Goal: Task Accomplishment & Management: Manage account settings

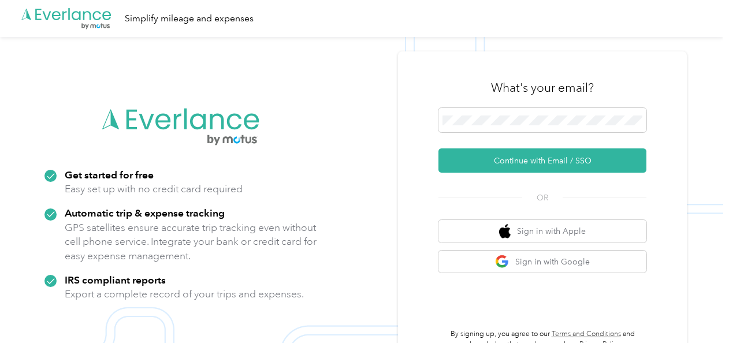
click at [417, 117] on div "What's your email? Continue with Email / SSO OR Sign in with Apple Sign in with…" at bounding box center [542, 208] width 289 height 314
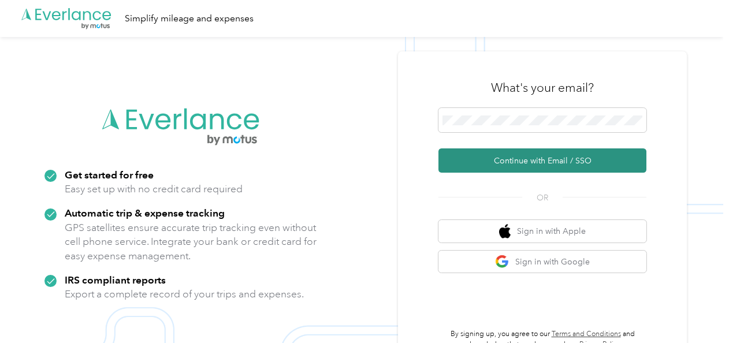
click at [522, 173] on button "Continue with Email / SSO" at bounding box center [543, 160] width 208 height 24
click at [523, 169] on button "Continue with Email / SSO" at bounding box center [543, 160] width 208 height 24
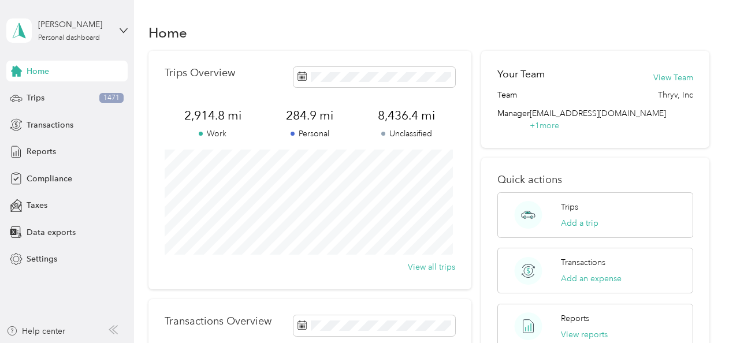
scroll to position [39, 0]
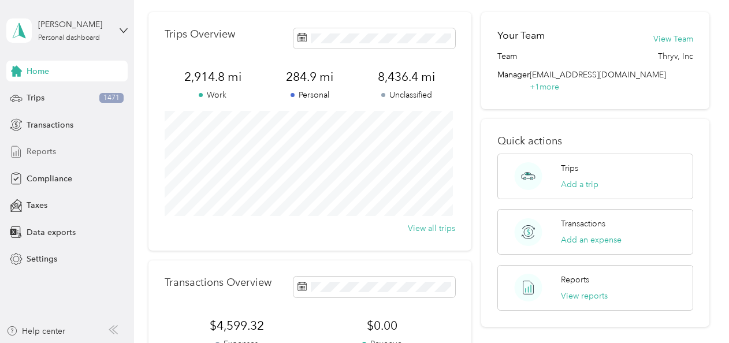
click at [50, 150] on span "Reports" at bounding box center [41, 152] width 29 height 12
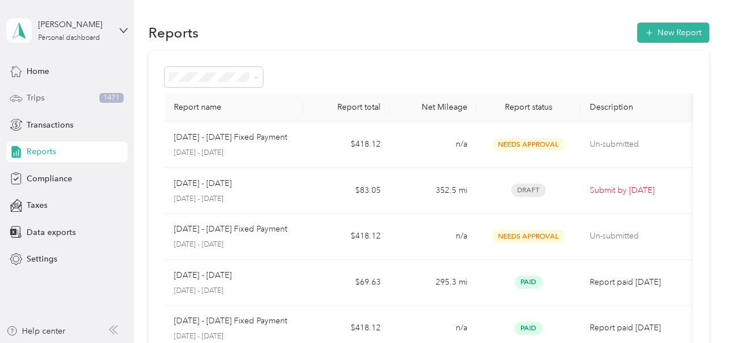
click at [34, 96] on span "Trips" at bounding box center [36, 98] width 18 height 12
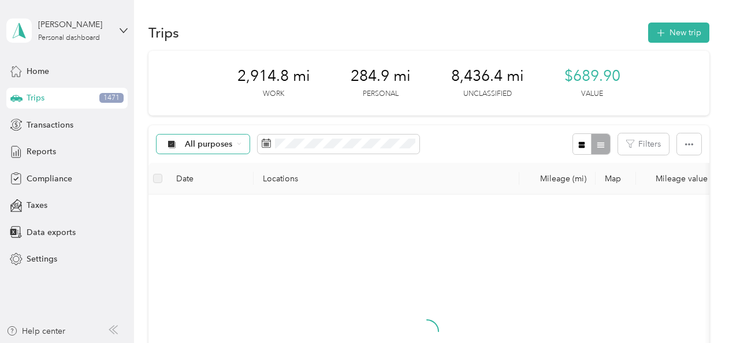
click at [228, 141] on span "All purposes" at bounding box center [209, 144] width 48 height 8
click at [206, 209] on span "Thryv, Inc" at bounding box center [213, 205] width 56 height 12
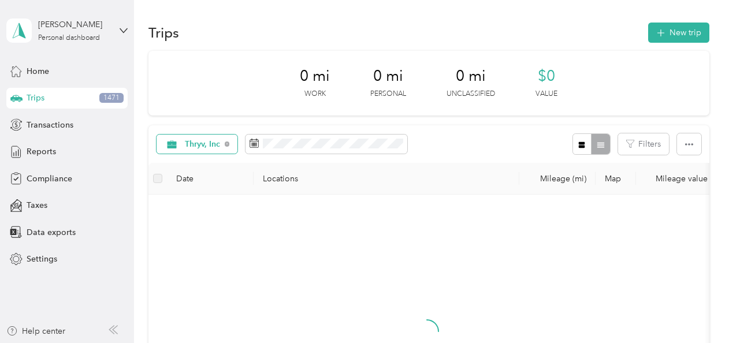
click at [219, 146] on span "Thryv, Inc" at bounding box center [203, 144] width 36 height 8
click at [209, 168] on li "All purposes" at bounding box center [200, 165] width 86 height 20
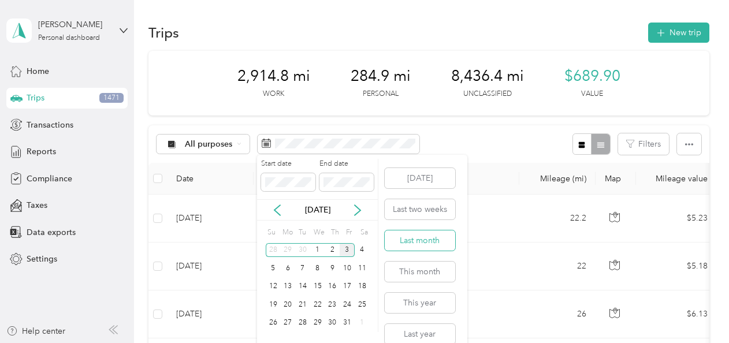
click at [411, 240] on button "Last month" at bounding box center [420, 241] width 70 height 20
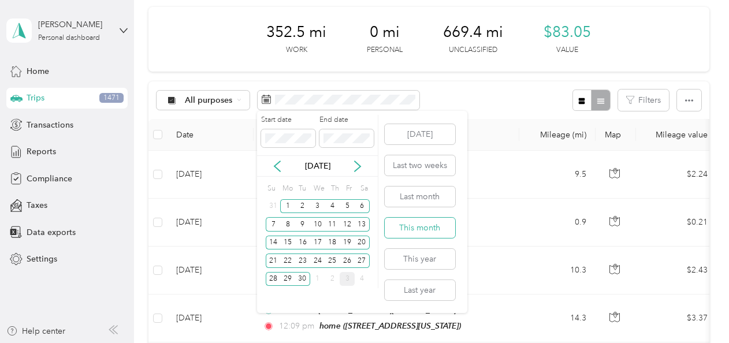
click at [407, 224] on button "This month" at bounding box center [420, 228] width 70 height 20
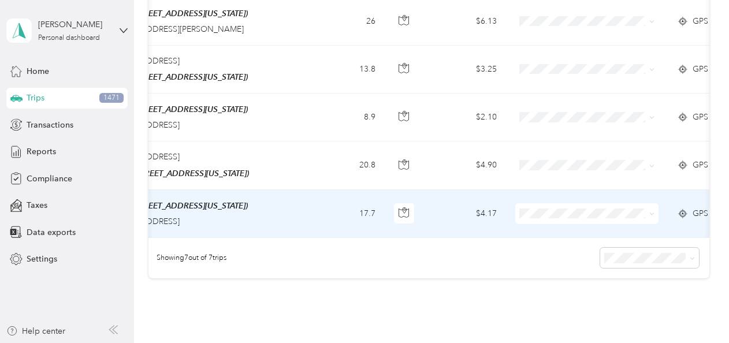
scroll to position [0, 211]
click at [549, 232] on li "Thryv, Inc" at bounding box center [586, 230] width 143 height 20
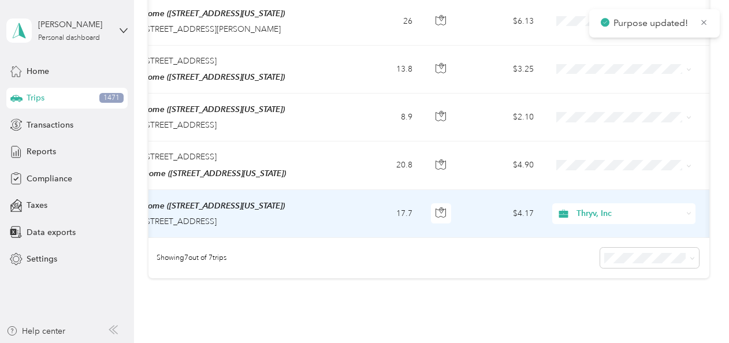
scroll to position [0, 175]
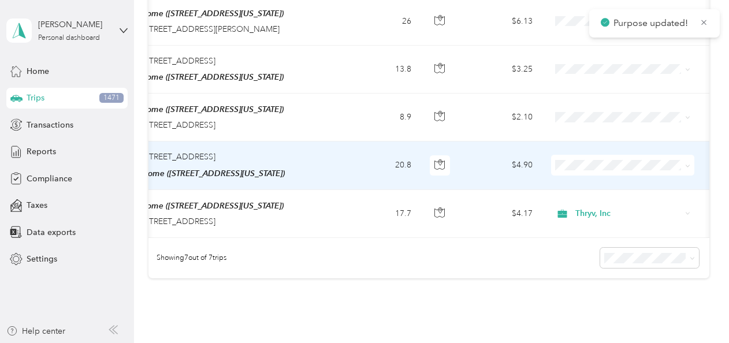
click at [567, 166] on span at bounding box center [622, 165] width 143 height 21
click at [584, 179] on span "Thryv, Inc" at bounding box center [633, 182] width 107 height 12
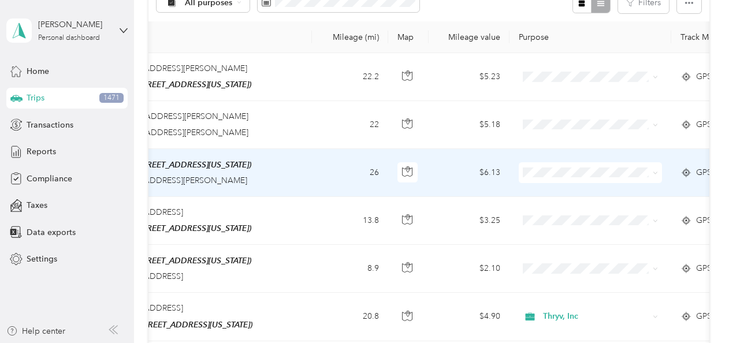
scroll to position [0, 208]
click at [554, 195] on li "Thryv, Inc" at bounding box center [589, 192] width 143 height 20
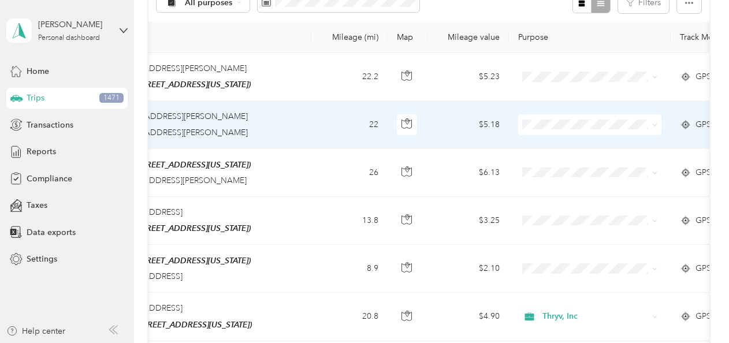
click at [573, 131] on span at bounding box center [589, 124] width 143 height 21
click at [571, 135] on li "Thryv, Inc" at bounding box center [589, 145] width 143 height 20
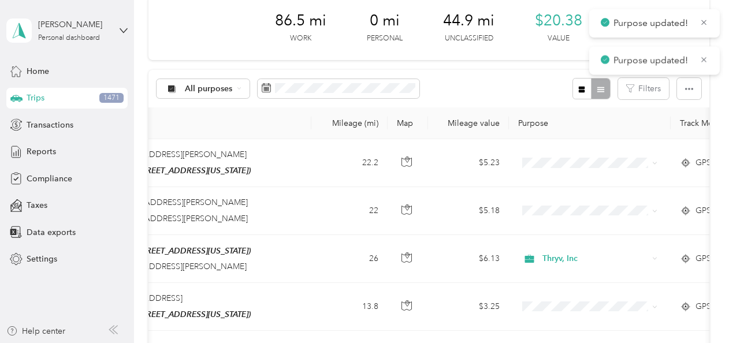
scroll to position [55, 0]
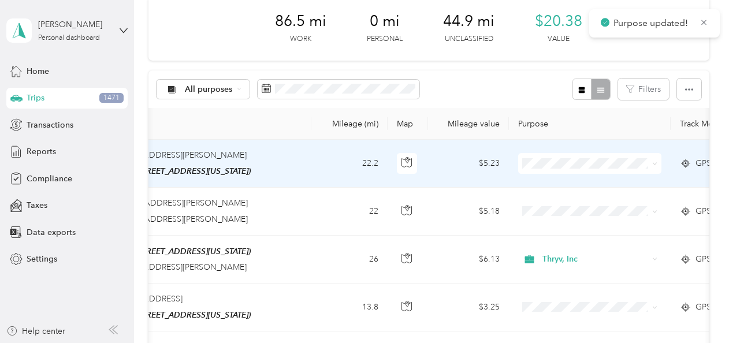
click at [575, 169] on span at bounding box center [589, 163] width 143 height 21
click at [574, 180] on span "Thryv, Inc" at bounding box center [600, 182] width 107 height 12
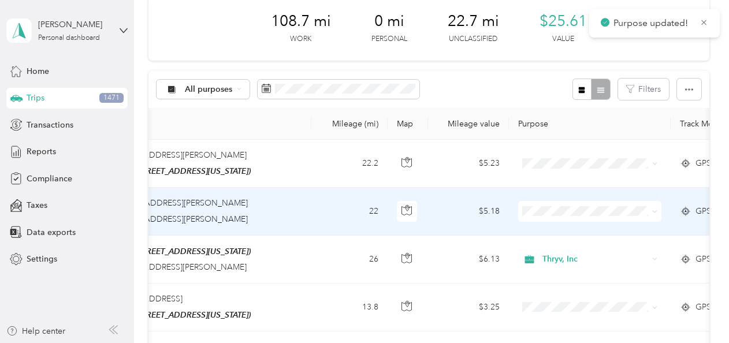
click at [565, 202] on span at bounding box center [589, 211] width 143 height 21
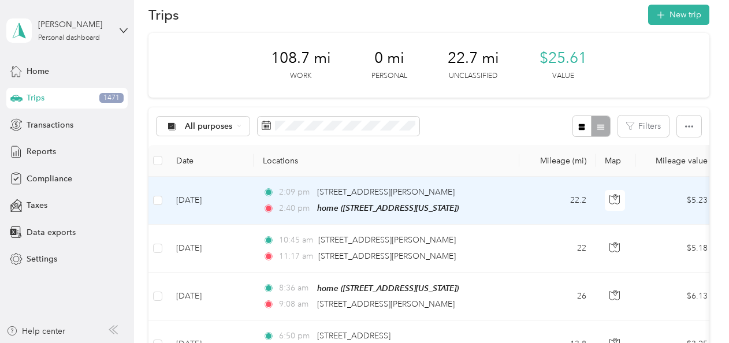
scroll to position [17, 0]
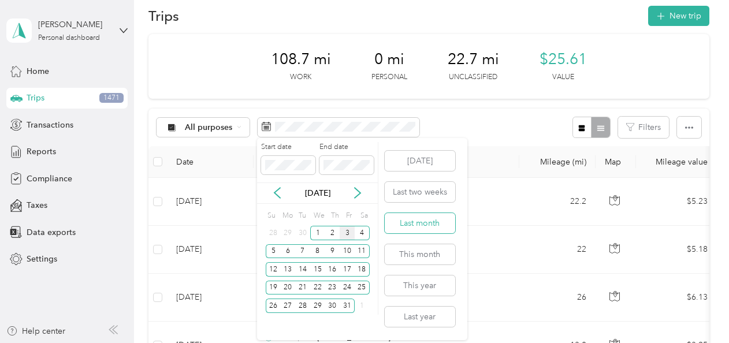
click at [419, 226] on button "Last month" at bounding box center [420, 223] width 70 height 20
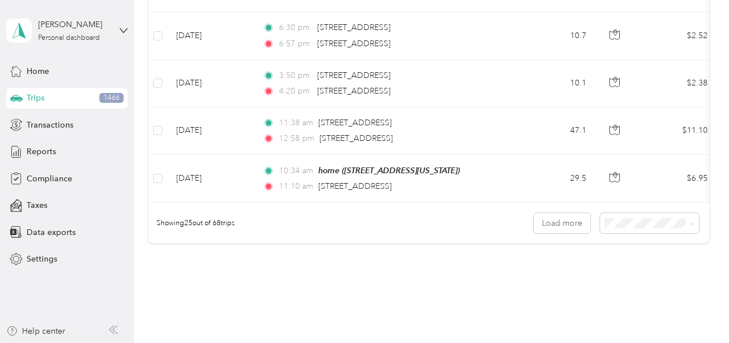
scroll to position [1190, 0]
click at [565, 224] on button "Load more" at bounding box center [562, 224] width 57 height 20
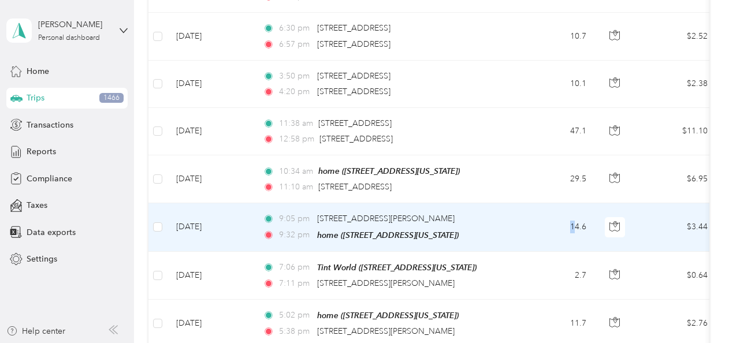
drag, startPoint x: 572, startPoint y: 220, endPoint x: 560, endPoint y: 188, distance: 33.3
click at [560, 203] on td "14.6" at bounding box center [557, 227] width 76 height 48
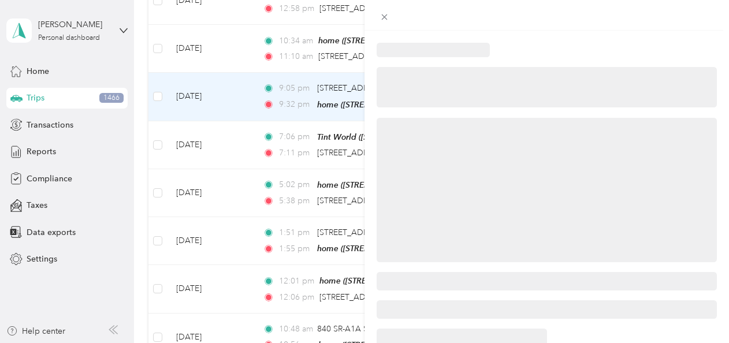
scroll to position [1330, 0]
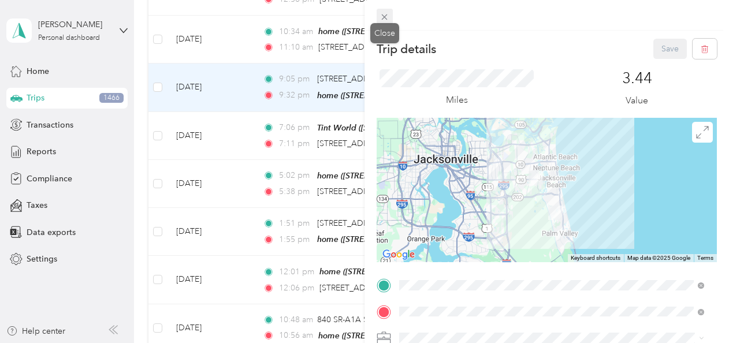
click at [387, 18] on icon at bounding box center [385, 17] width 10 height 10
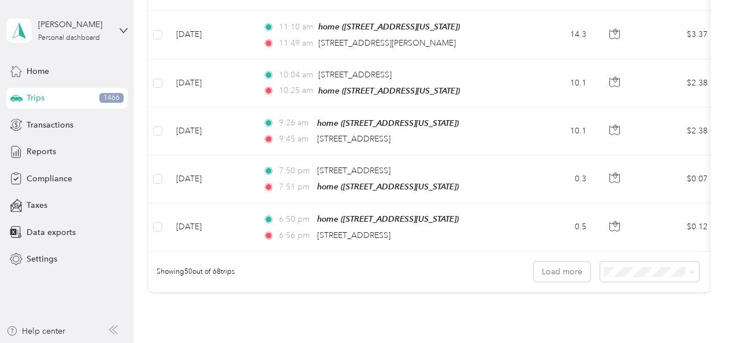
scroll to position [2341, 0]
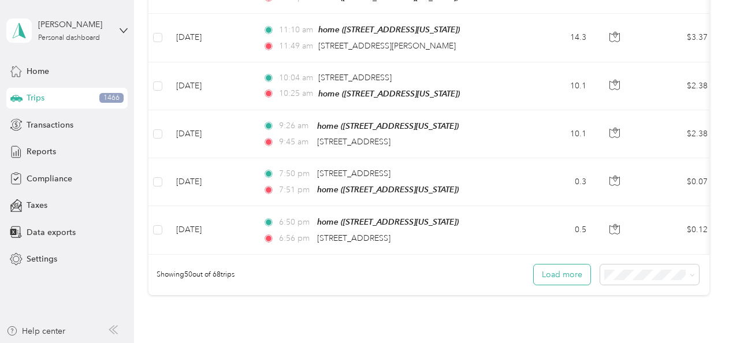
click at [556, 265] on button "Load more" at bounding box center [562, 275] width 57 height 20
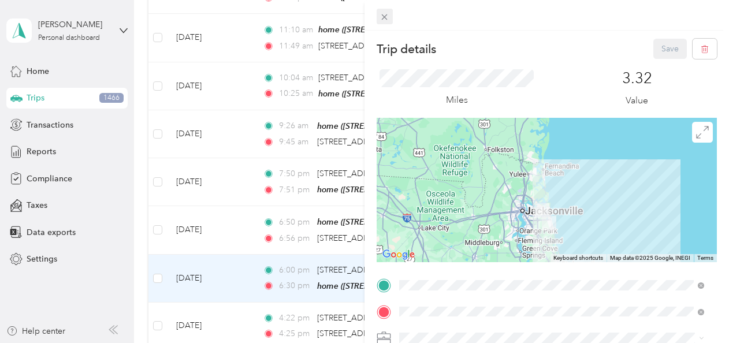
click at [387, 21] on icon at bounding box center [385, 17] width 10 height 10
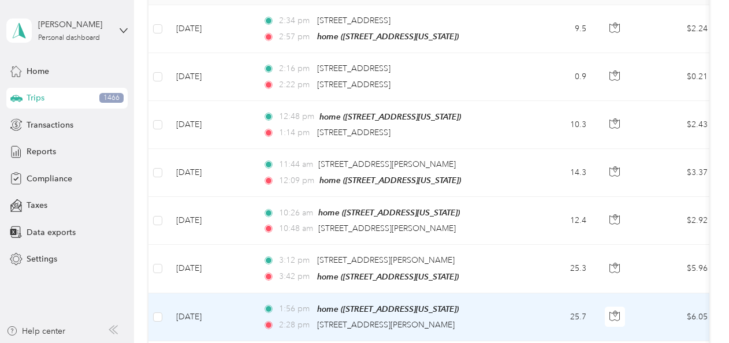
scroll to position [0, 1]
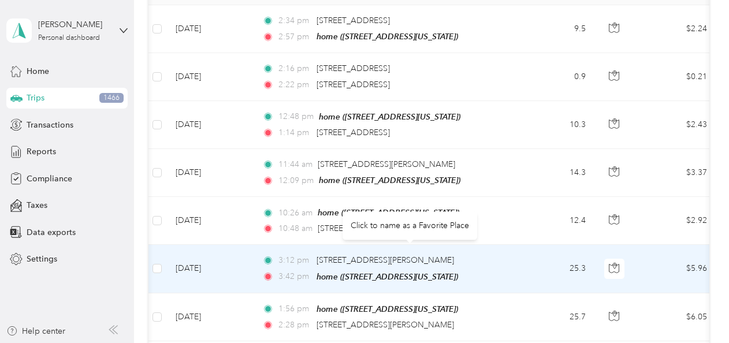
drag, startPoint x: 314, startPoint y: 255, endPoint x: 513, endPoint y: 261, distance: 198.8
click at [513, 261] on td "3:12 pm [STREET_ADDRESS][PERSON_NAME] 3:42 pm home ([STREET_ADDRESS][GEOGRAPHIC…" at bounding box center [386, 269] width 266 height 48
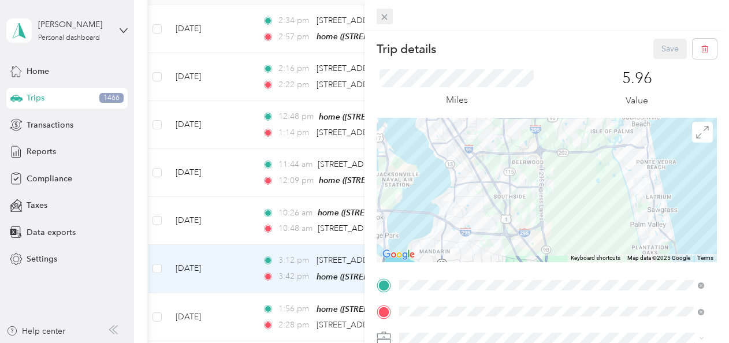
click at [382, 19] on icon at bounding box center [385, 17] width 6 height 6
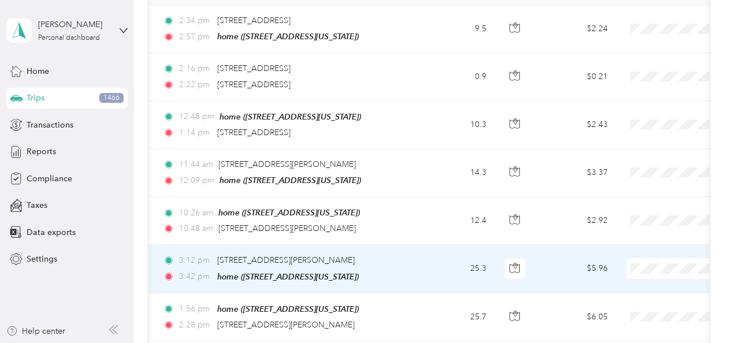
scroll to position [0, 105]
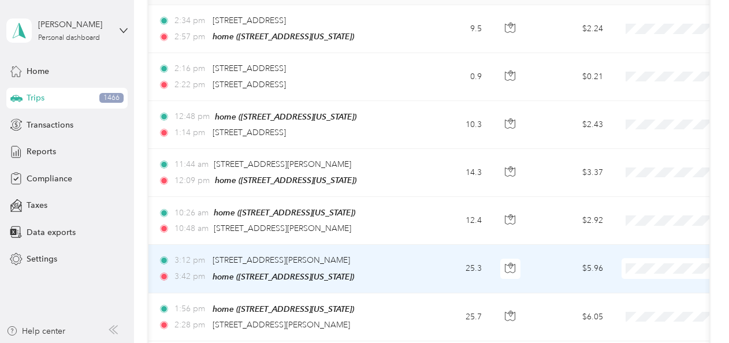
click at [641, 287] on span "Thryv, Inc" at bounding box center [668, 284] width 107 height 12
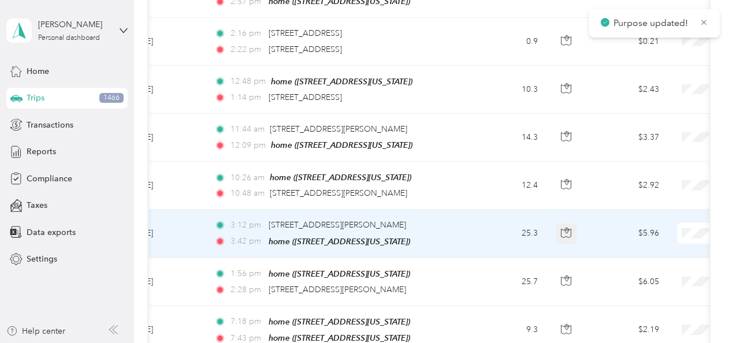
scroll to position [225, 0]
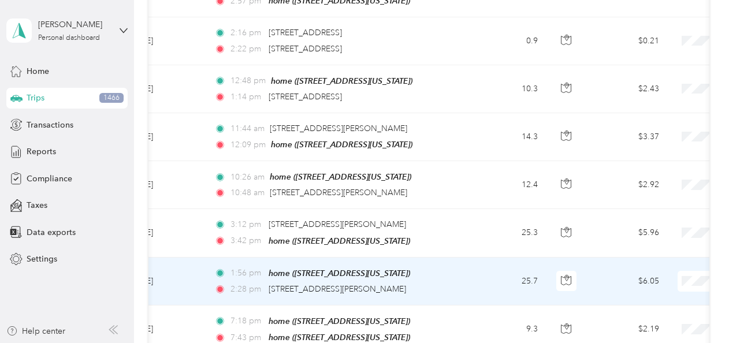
click at [636, 303] on ol "Thryv, Inc Personal" at bounding box center [657, 308] width 143 height 40
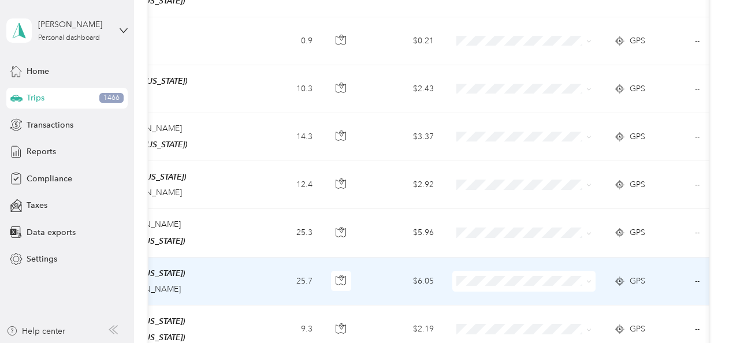
scroll to position [0, 274]
click at [522, 297] on span "Thryv, Inc" at bounding box center [533, 298] width 107 height 12
click at [515, 295] on span "Thryv, Inc" at bounding box center [533, 293] width 107 height 12
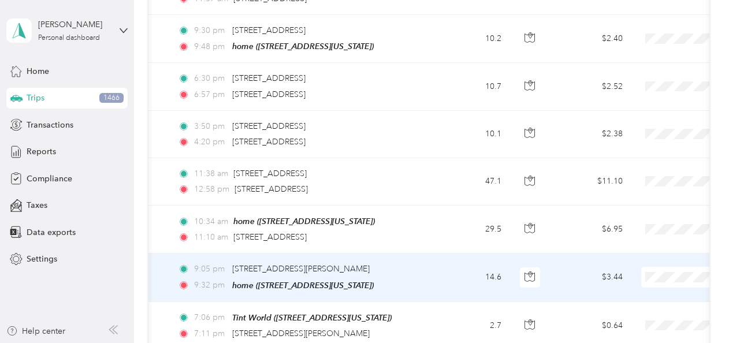
scroll to position [0, 86]
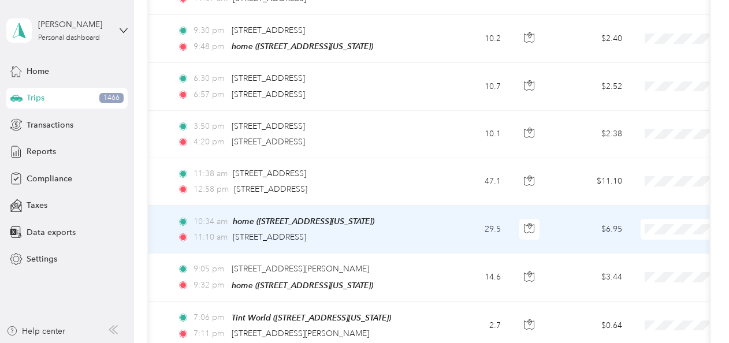
click at [641, 233] on span "Thryv, Inc" at bounding box center [668, 235] width 107 height 12
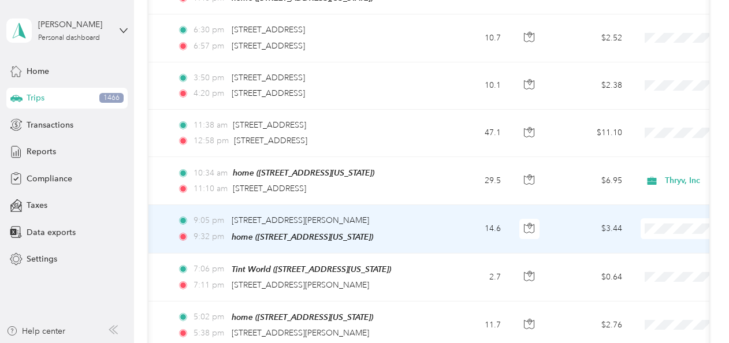
scroll to position [1188, 0]
drag, startPoint x: 226, startPoint y: 203, endPoint x: 414, endPoint y: 208, distance: 187.8
click at [414, 214] on div "9:05 pm [STREET_ADDRESS][PERSON_NAME]" at bounding box center [298, 220] width 243 height 13
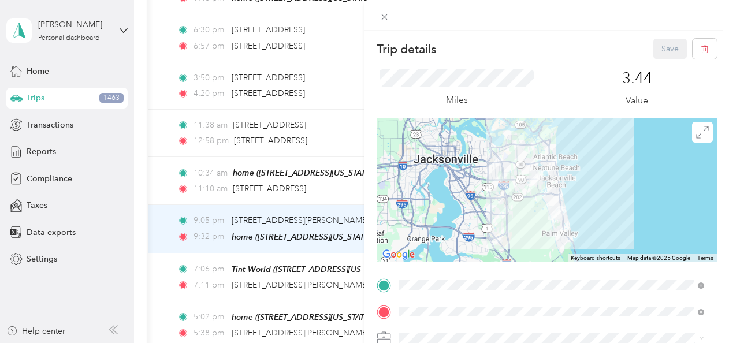
click at [324, 207] on div "Trip details Save This trip cannot be edited because it is either under review,…" at bounding box center [364, 171] width 729 height 343
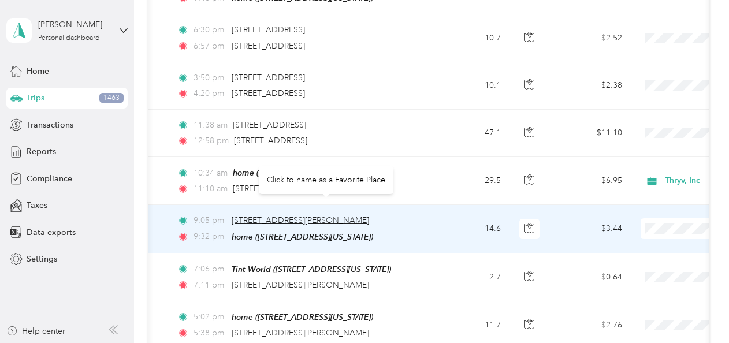
drag, startPoint x: 228, startPoint y: 206, endPoint x: 413, endPoint y: 207, distance: 184.3
click at [413, 214] on div "9:05 pm [STREET_ADDRESS][PERSON_NAME]" at bounding box center [298, 220] width 243 height 13
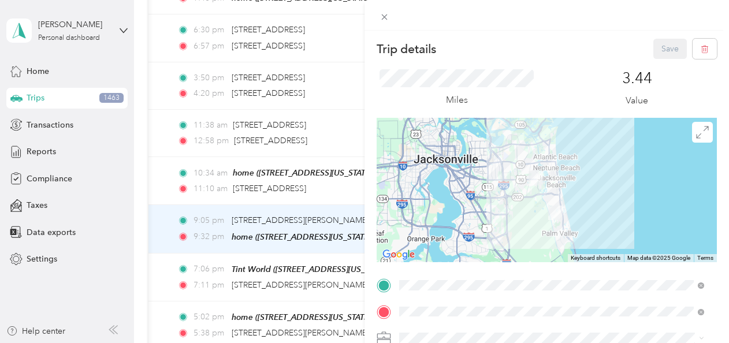
click at [533, 25] on div at bounding box center [547, 15] width 365 height 31
click at [386, 14] on icon at bounding box center [385, 17] width 10 height 10
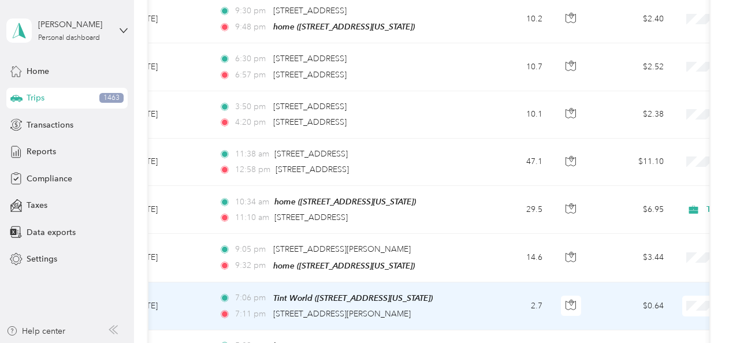
scroll to position [0, 44]
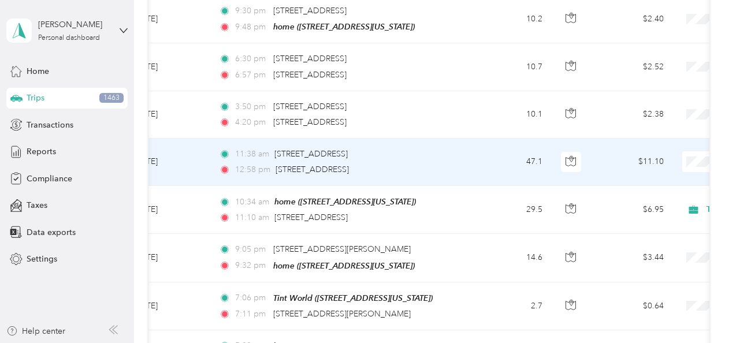
click at [670, 165] on span "Thryv, Inc" at bounding box center [668, 165] width 107 height 12
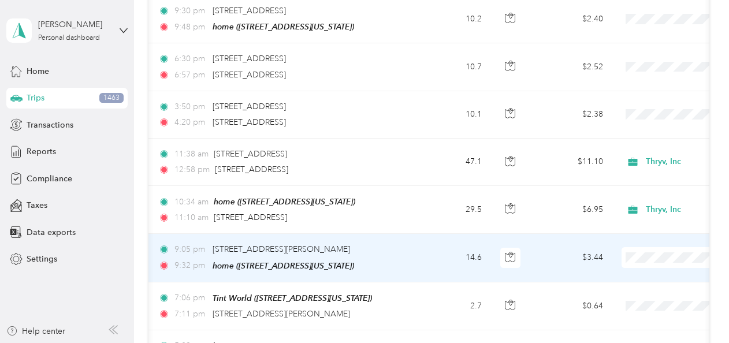
scroll to position [0, 80]
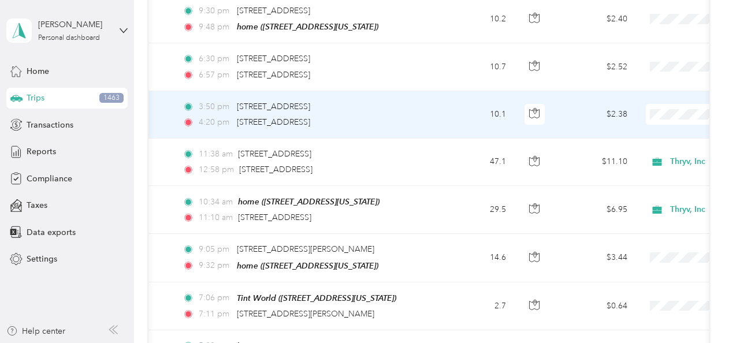
click at [663, 124] on li "Thryv, Inc" at bounding box center [657, 122] width 143 height 20
click at [657, 121] on span "Thryv, Inc" at bounding box center [668, 117] width 107 height 12
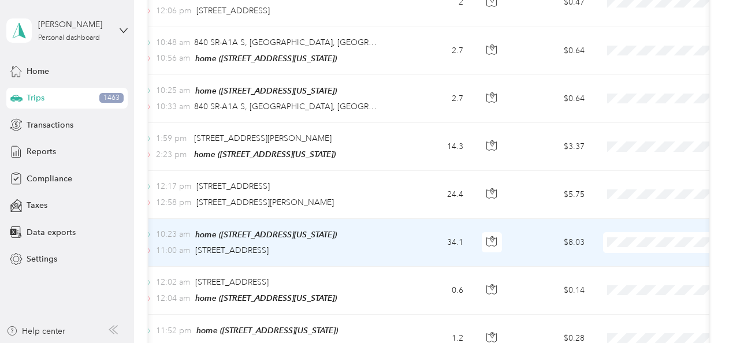
scroll to position [0, 129]
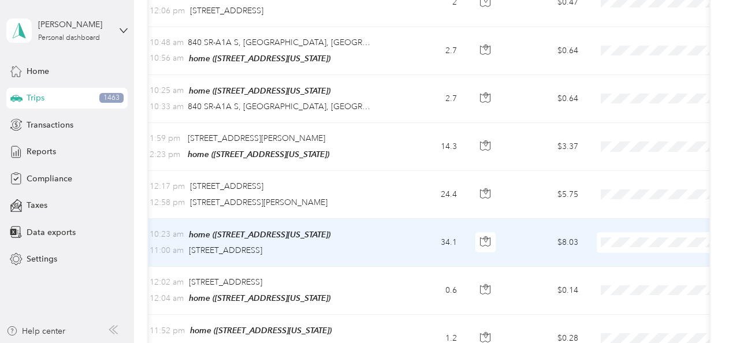
click at [610, 247] on ol "Thryv, Inc Personal" at bounding box center [657, 251] width 143 height 40
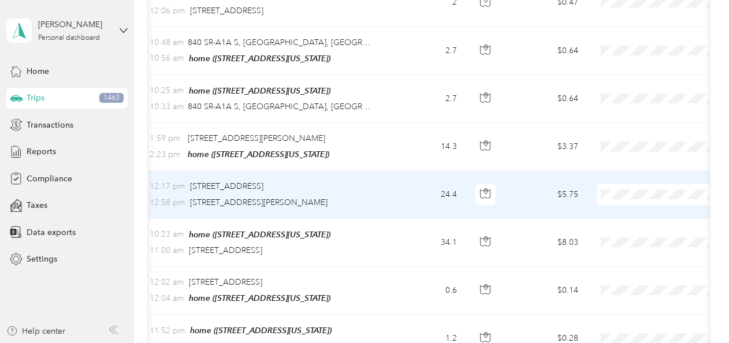
click at [629, 189] on span "Thryv, Inc" at bounding box center [668, 190] width 107 height 12
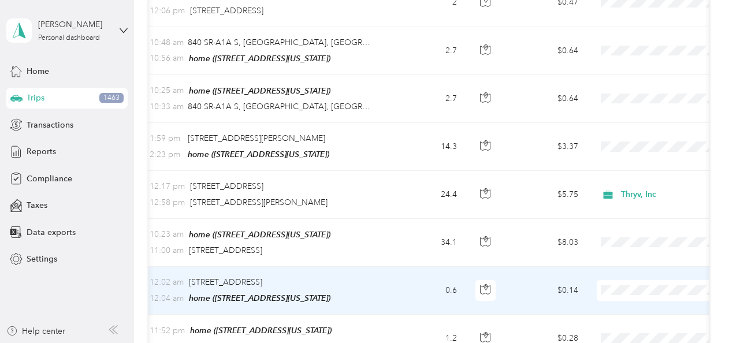
scroll to position [0, 218]
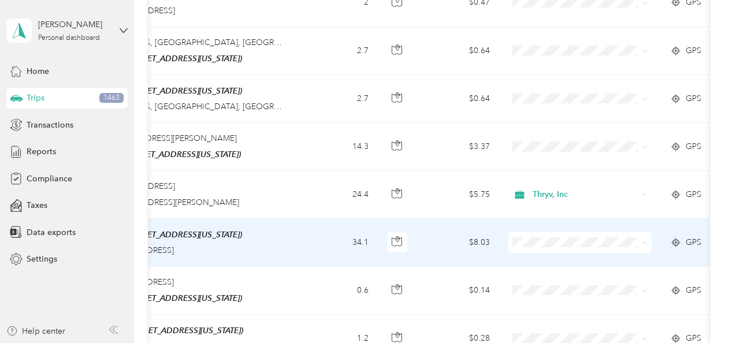
click at [534, 243] on li "Thryv, Inc" at bounding box center [579, 241] width 143 height 20
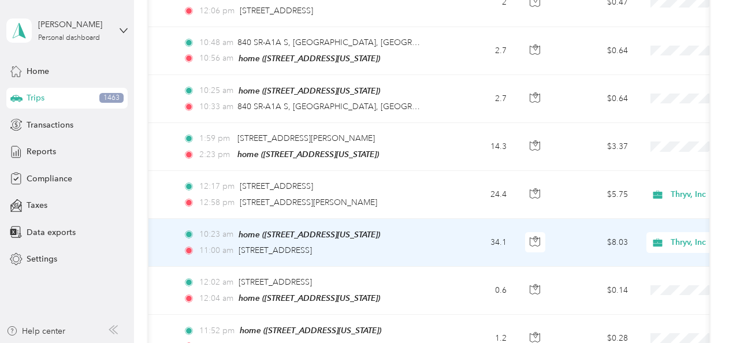
scroll to position [0, 80]
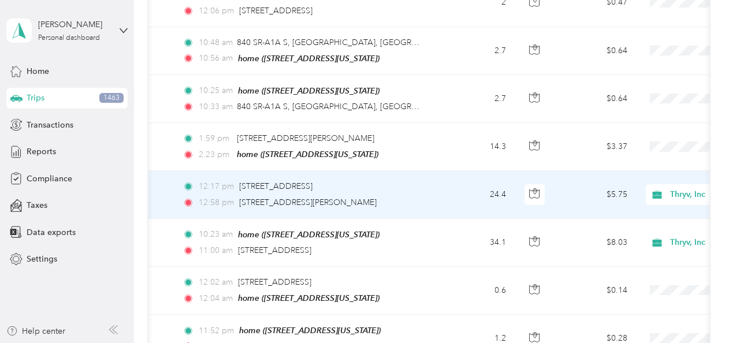
drag, startPoint x: 413, startPoint y: 177, endPoint x: 242, endPoint y: 188, distance: 172.0
click at [242, 188] on td "12:17 pm [STREET_ADDRESS] 12:58 pm [STREET_ADDRESS][PERSON_NAME]" at bounding box center [306, 194] width 266 height 47
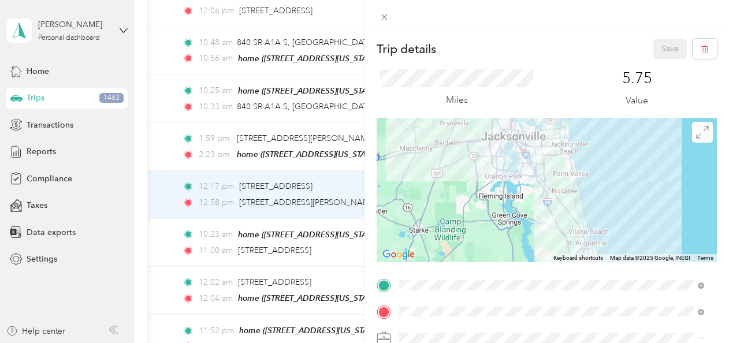
drag, startPoint x: 242, startPoint y: 188, endPoint x: 332, endPoint y: 148, distance: 99.1
click at [332, 148] on div "Trip details Save This trip cannot be edited because it is either under review,…" at bounding box center [364, 171] width 729 height 343
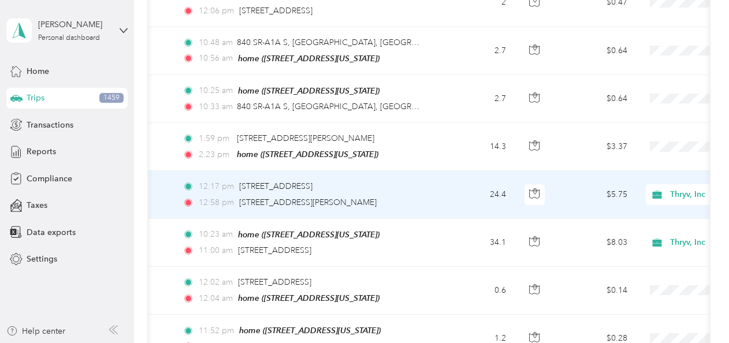
drag, startPoint x: 411, startPoint y: 179, endPoint x: 239, endPoint y: 187, distance: 171.8
click at [239, 187] on td "12:17 pm [STREET_ADDRESS] 12:58 pm [STREET_ADDRESS][PERSON_NAME]" at bounding box center [306, 194] width 266 height 47
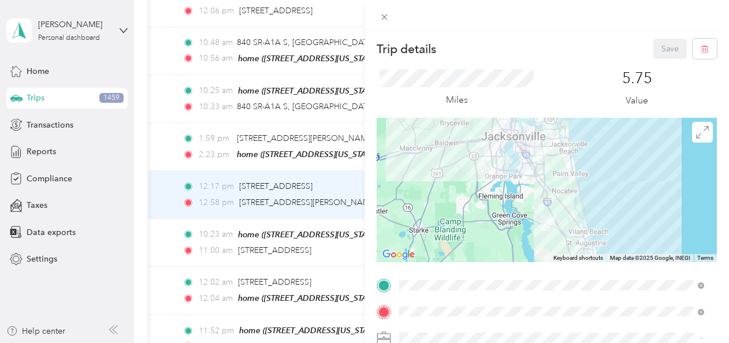
drag, startPoint x: 242, startPoint y: 184, endPoint x: 290, endPoint y: 194, distance: 49.6
click at [290, 194] on div "Trip details Save This trip cannot be edited because it is either under review,…" at bounding box center [364, 171] width 729 height 343
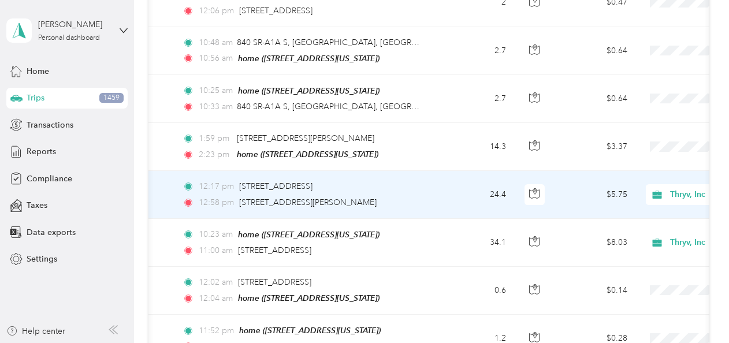
drag, startPoint x: 239, startPoint y: 178, endPoint x: 407, endPoint y: 186, distance: 167.8
click at [407, 196] on div "12:58 pm [STREET_ADDRESS][PERSON_NAME]" at bounding box center [304, 202] width 243 height 13
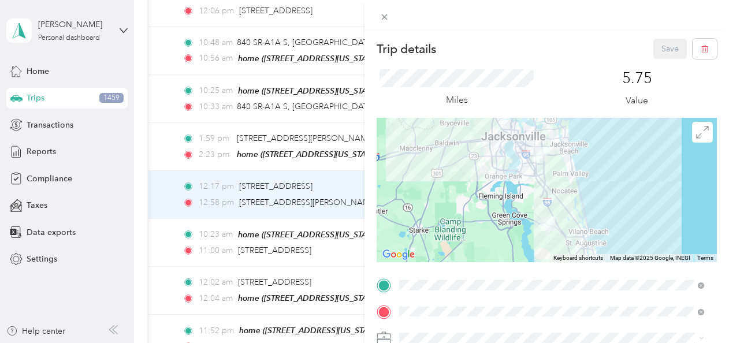
drag, startPoint x: 407, startPoint y: 186, endPoint x: 345, endPoint y: 182, distance: 62.0
drag, startPoint x: 345, startPoint y: 182, endPoint x: 302, endPoint y: 183, distance: 42.8
click at [302, 183] on div "Trip details Save This trip cannot be edited because it is either under review,…" at bounding box center [364, 171] width 729 height 343
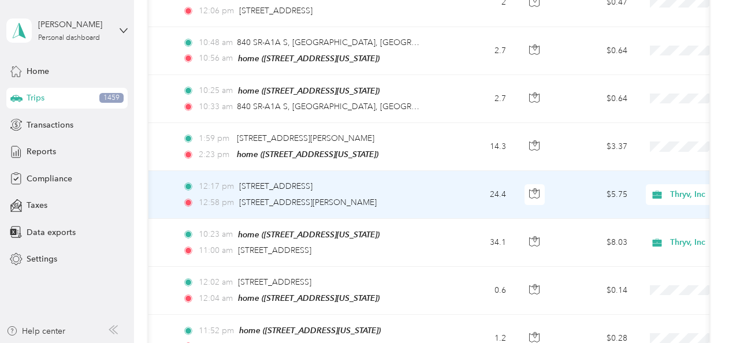
drag, startPoint x: 239, startPoint y: 180, endPoint x: 403, endPoint y: 188, distance: 164.3
click at [403, 188] on td "12:17 pm [STREET_ADDRESS] 12:58 pm [STREET_ADDRESS][PERSON_NAME]" at bounding box center [306, 194] width 266 height 47
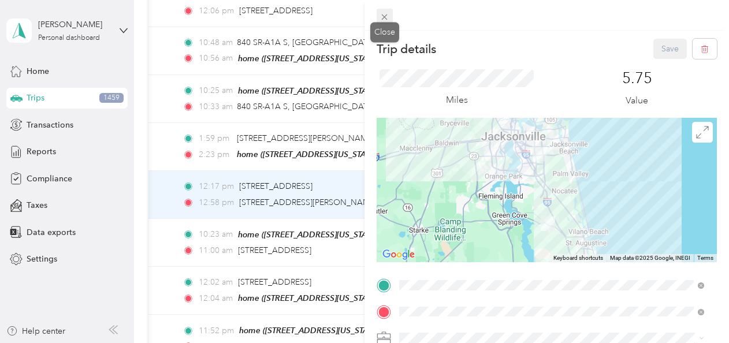
click at [384, 18] on icon at bounding box center [385, 17] width 10 height 10
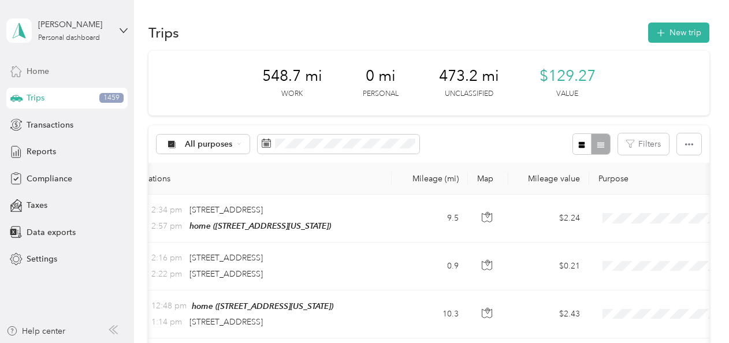
click at [37, 68] on span "Home" at bounding box center [38, 71] width 23 height 12
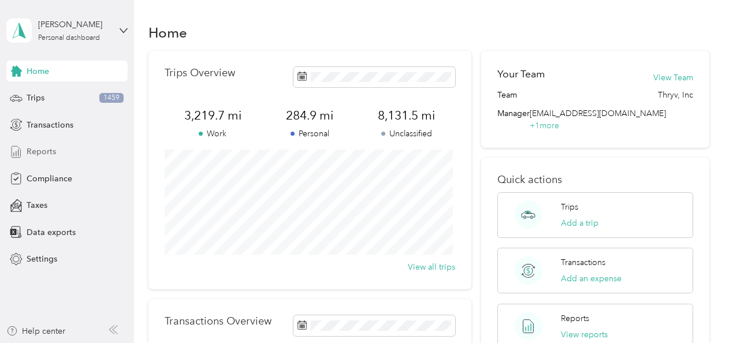
click at [57, 148] on div "Reports" at bounding box center [66, 152] width 121 height 21
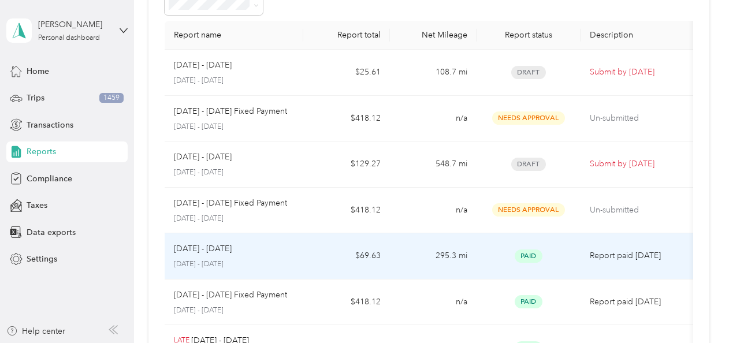
scroll to position [74, 0]
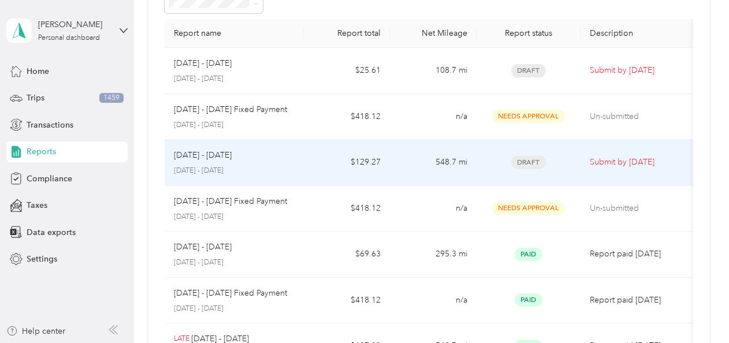
click at [590, 163] on p "Submit by [DATE]" at bounding box center [638, 162] width 97 height 13
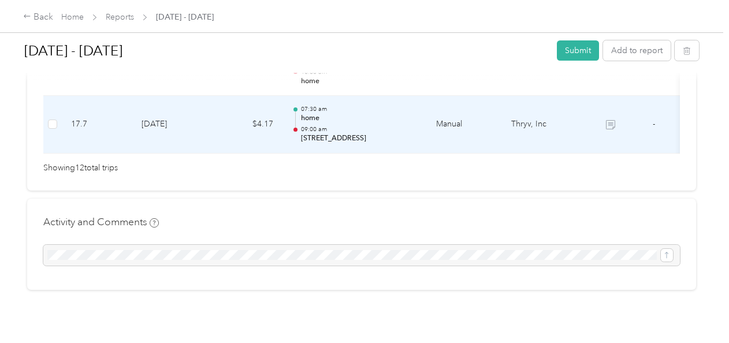
scroll to position [975, 0]
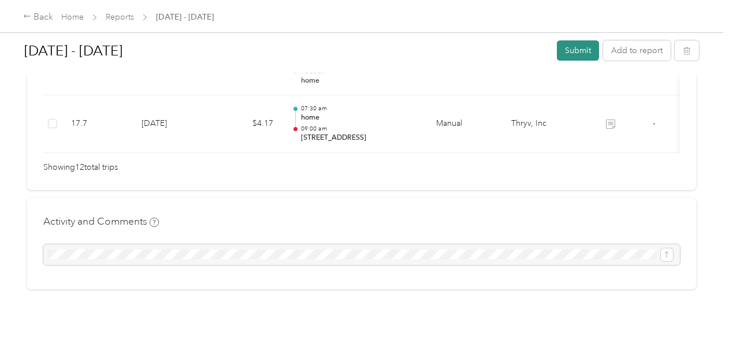
click at [579, 47] on button "Submit" at bounding box center [578, 50] width 42 height 20
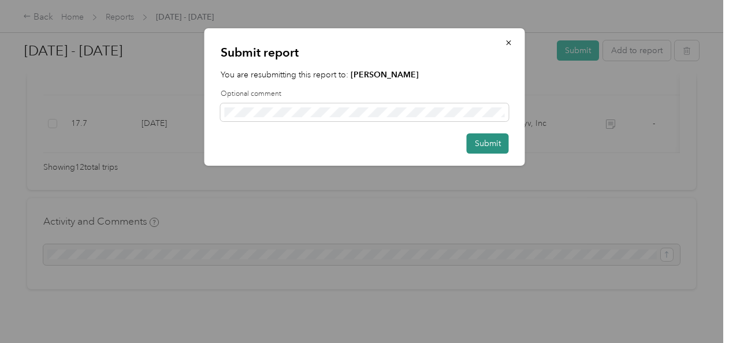
click at [500, 148] on button "Submit" at bounding box center [488, 143] width 42 height 20
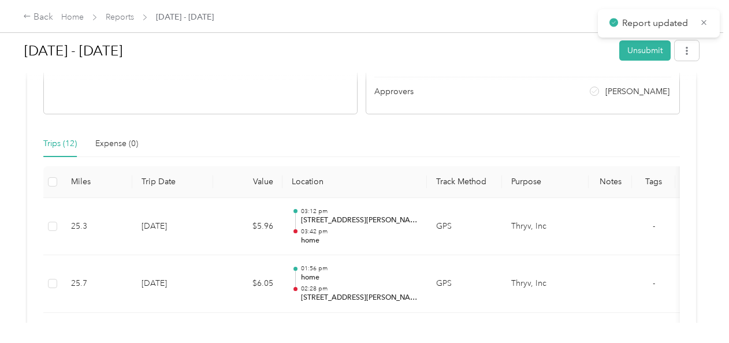
scroll to position [7, 0]
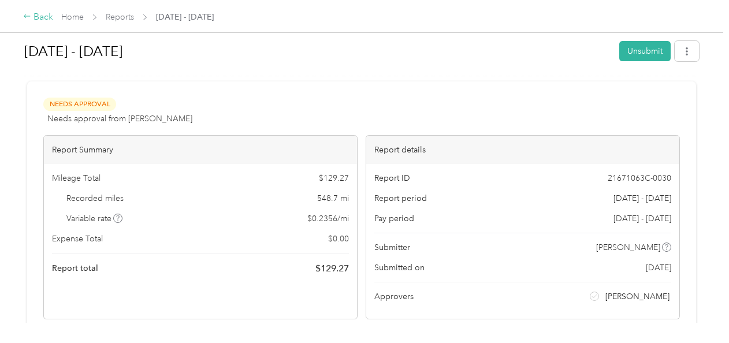
click at [38, 15] on div "Back" at bounding box center [38, 17] width 30 height 14
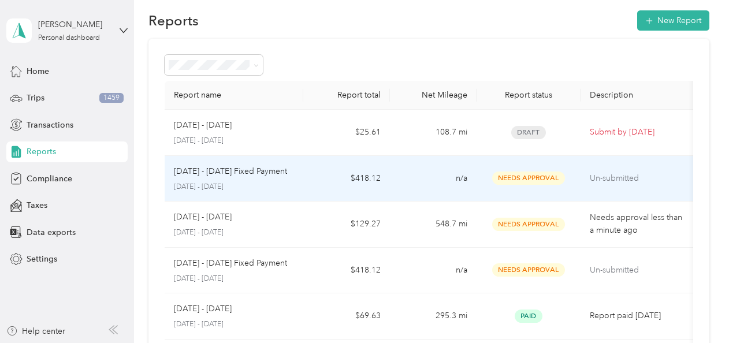
scroll to position [19, 0]
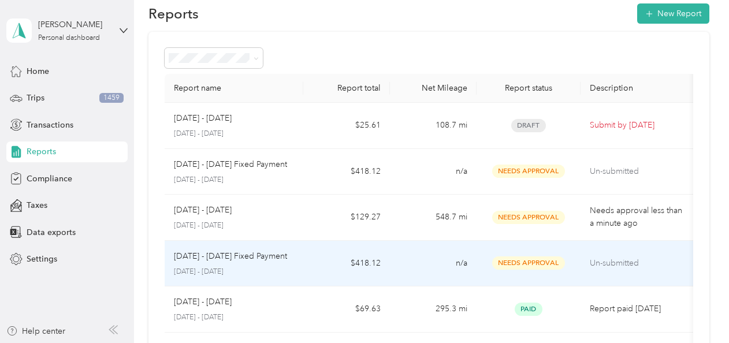
click at [262, 260] on p "[DATE] - [DATE] Fixed Payment" at bounding box center [230, 256] width 113 height 13
